Goal: Information Seeking & Learning: Learn about a topic

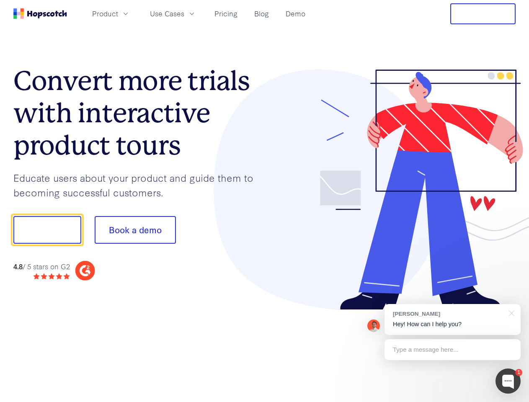
click at [265, 201] on div at bounding box center [390, 190] width 251 height 241
click at [118, 13] on span "Product" at bounding box center [105, 13] width 26 height 10
click at [184, 13] on span "Use Cases" at bounding box center [167, 13] width 34 height 10
click at [483, 14] on button "Free Trial" at bounding box center [482, 13] width 65 height 21
click at [47, 230] on button "Show me!" at bounding box center [47, 230] width 68 height 28
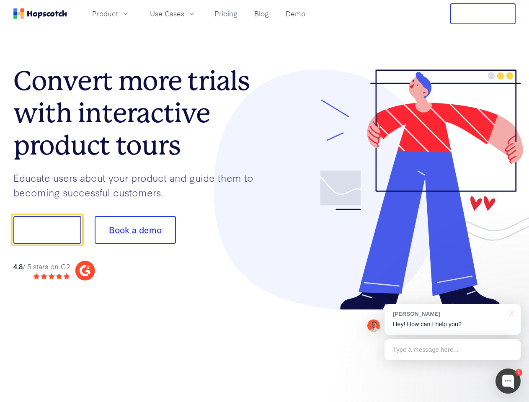
click at [135, 230] on button "Book a demo" at bounding box center [135, 230] width 81 height 28
click at [508, 381] on div at bounding box center [507, 380] width 25 height 25
click at [452, 320] on div "[PERSON_NAME] Hey! How can I help you?" at bounding box center [452, 319] width 136 height 31
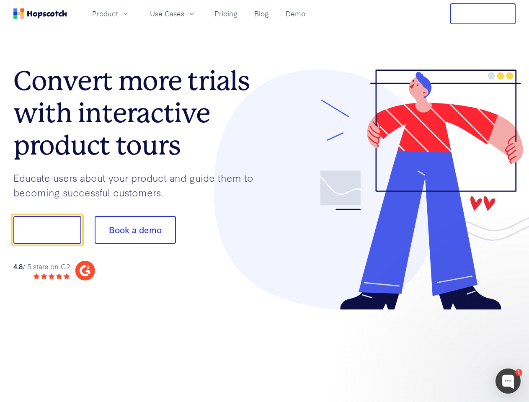
click at [510, 312] on div at bounding box center [441, 228] width 157 height 279
click at [452, 350] on div at bounding box center [441, 284] width 157 height 167
